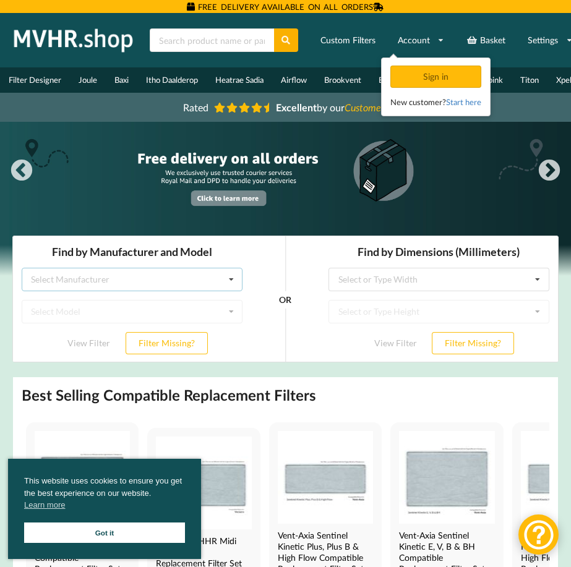
click at [205, 275] on div "Select Manufacturer Airflow Brink Brookvent Domus Envirovent Flakt Heatrae Sadi…" at bounding box center [132, 279] width 221 height 23
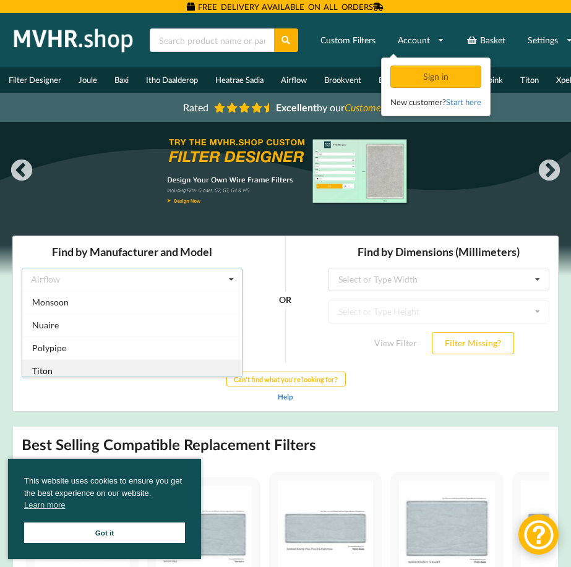
scroll to position [186, 0]
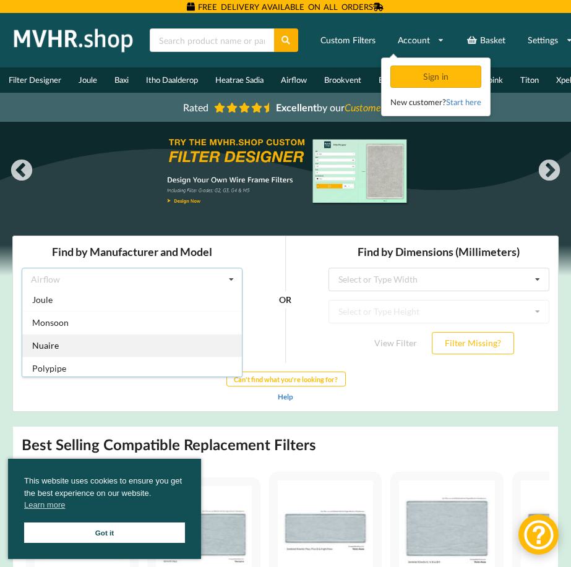
click at [111, 335] on div "Nuaire" at bounding box center [132, 345] width 220 height 23
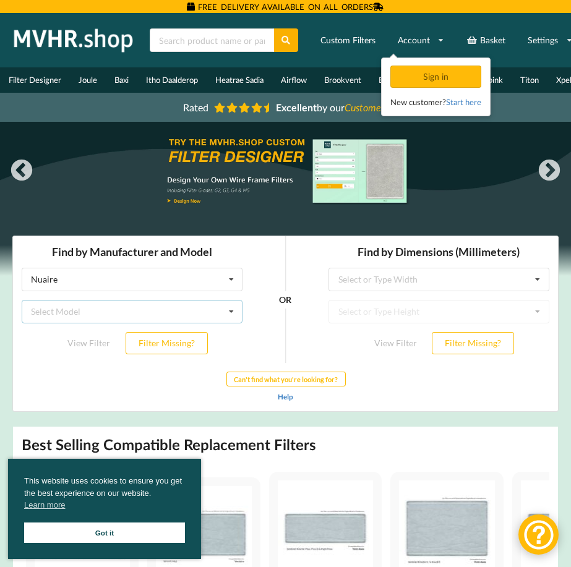
click at [162, 313] on div "Select Model Drimaster Drimaster 2000 Drimaster HC Drimaster Heat Drimaster LC …" at bounding box center [132, 311] width 221 height 23
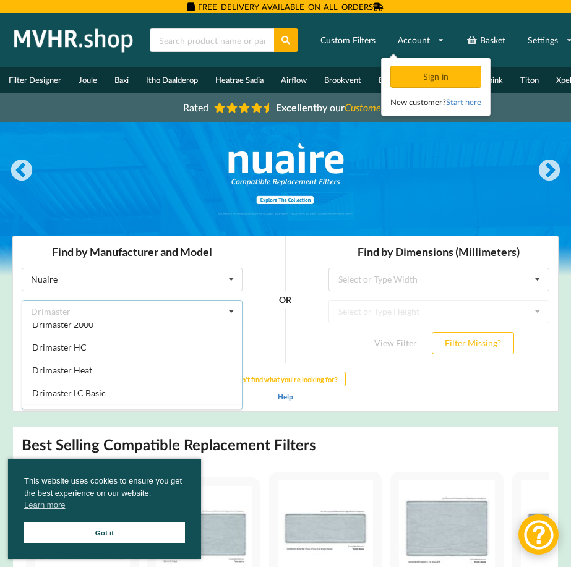
scroll to position [0, 0]
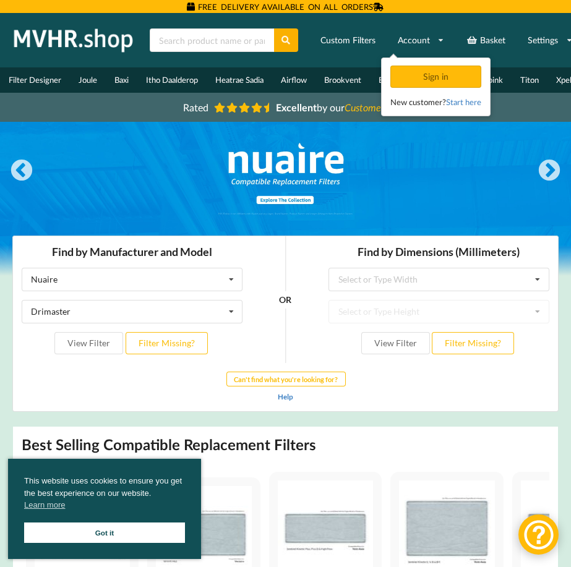
click at [251, 271] on div "OR" at bounding box center [285, 299] width 68 height 127
click at [101, 343] on button "View Filter" at bounding box center [88, 343] width 69 height 22
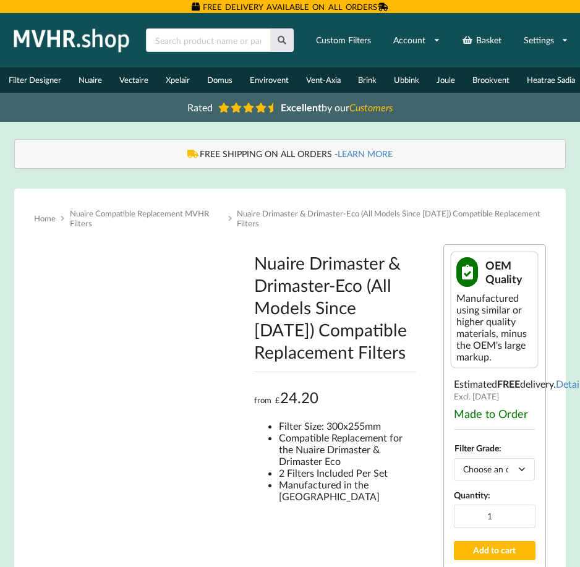
type input "**********"
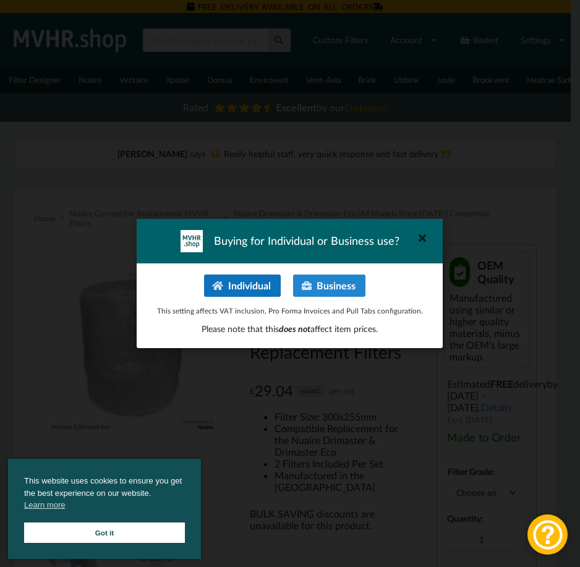
click at [234, 286] on button "Individual" at bounding box center [243, 286] width 76 height 22
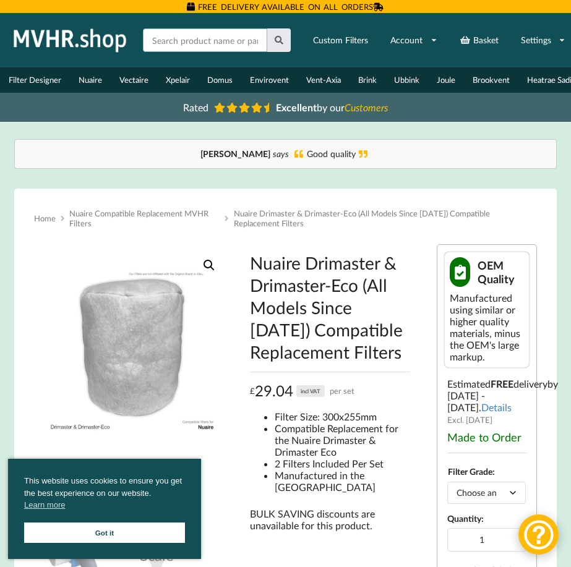
click at [221, 50] on input "text" at bounding box center [205, 39] width 124 height 23
type input "MVHR unit"
click at [267, 28] on button at bounding box center [279, 39] width 24 height 23
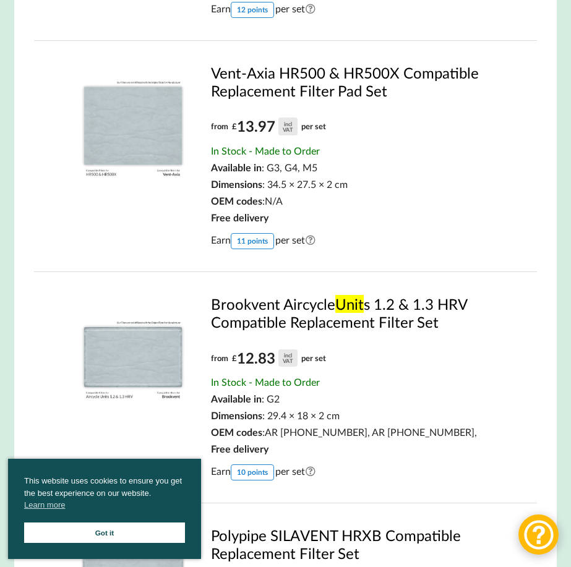
scroll to position [186, 0]
